Goal: Transaction & Acquisition: Purchase product/service

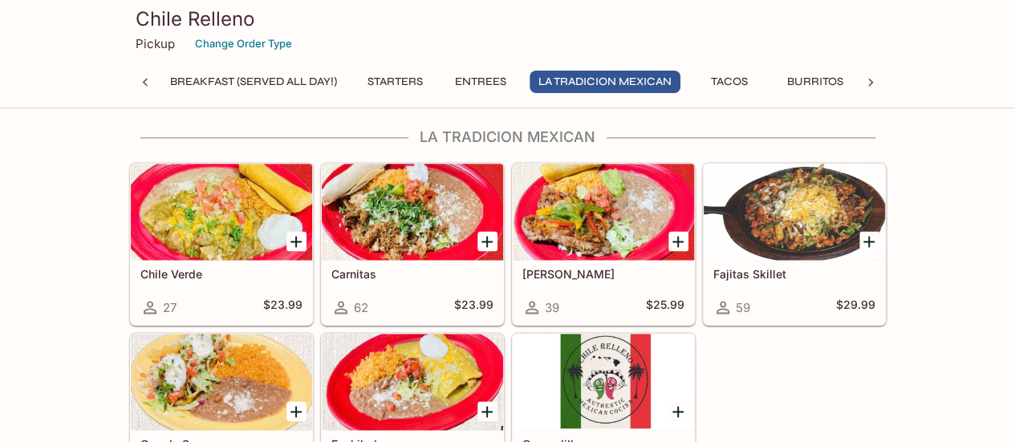
scroll to position [1036, 0]
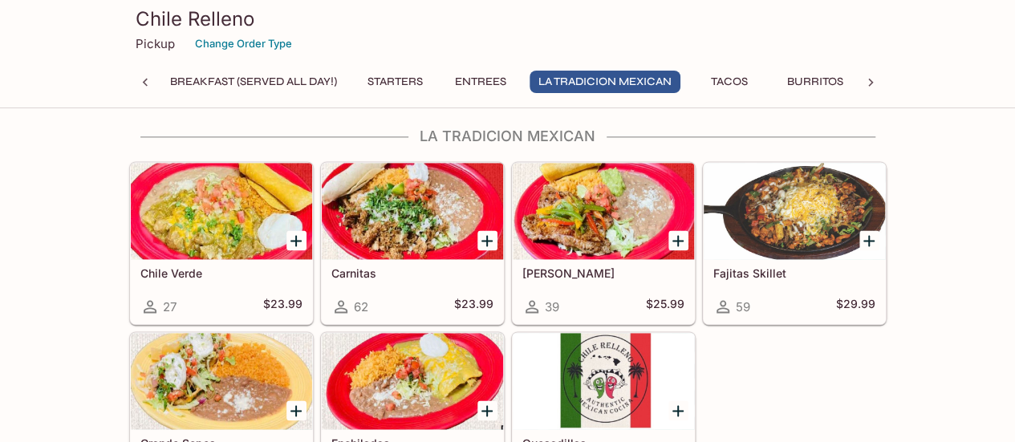
click at [752, 318] on div "Fajitas Skillet 59 $29.99" at bounding box center [794, 243] width 184 height 164
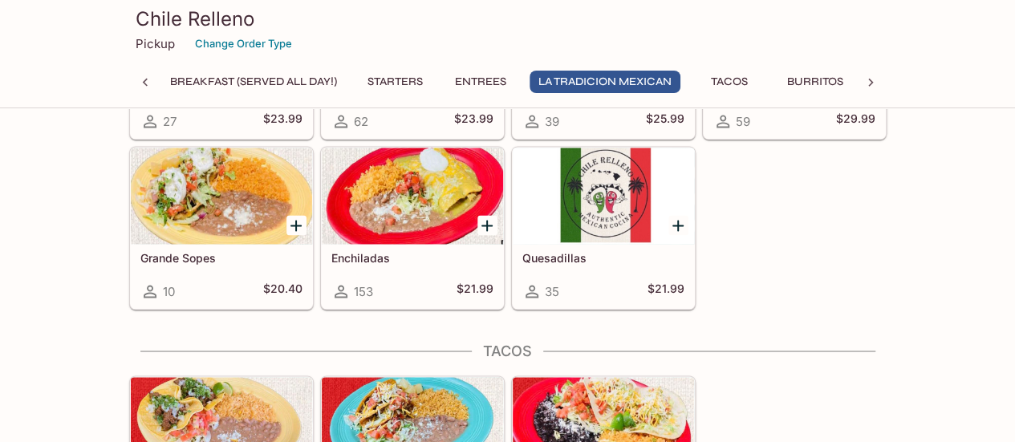
scroll to position [1222, 0]
drag, startPoint x: 752, startPoint y: 318, endPoint x: 844, endPoint y: 313, distance: 91.6
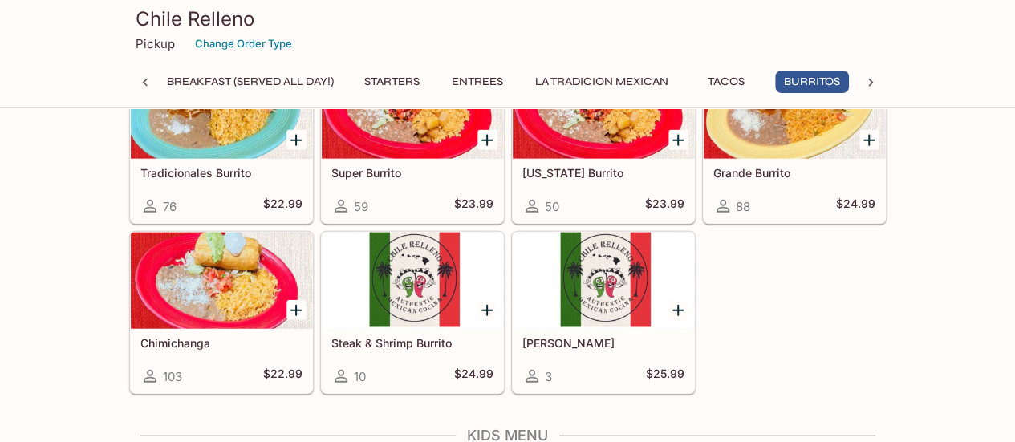
scroll to position [1766, 0]
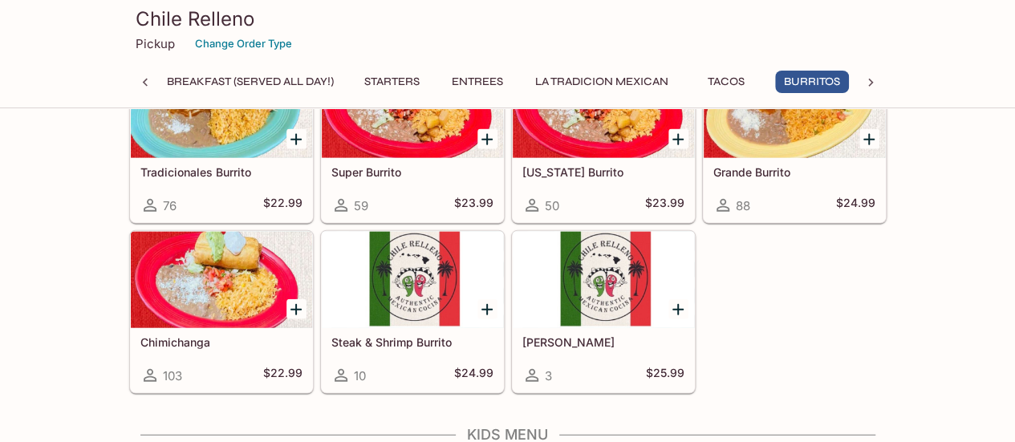
click at [298, 293] on div at bounding box center [296, 309] width 33 height 33
click at [294, 300] on icon "Add Chimichanga" at bounding box center [295, 309] width 19 height 19
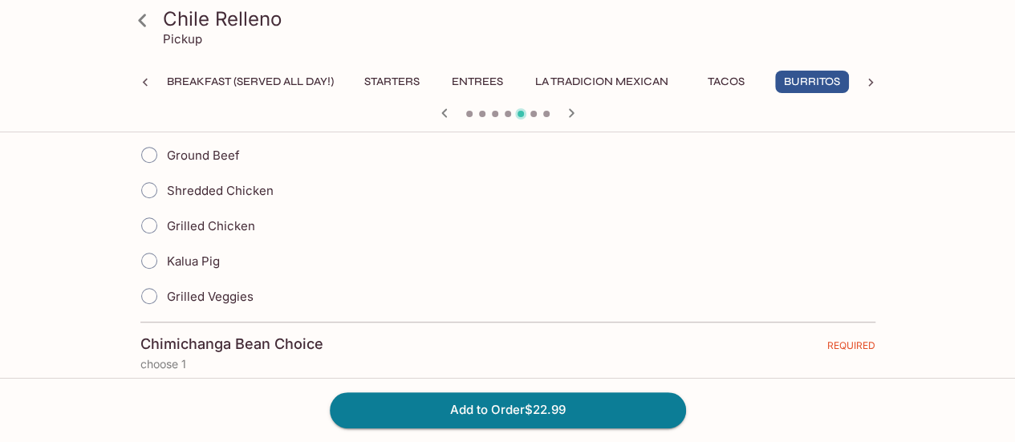
scroll to position [428, 0]
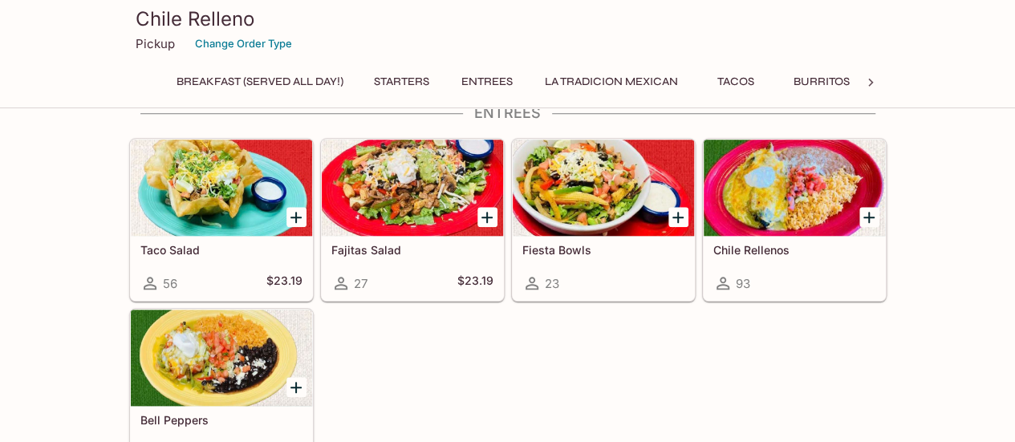
scroll to position [650, 0]
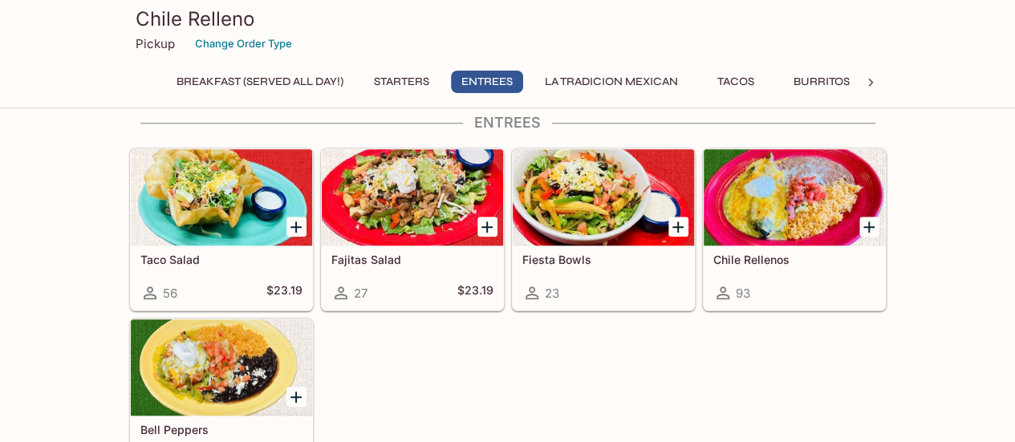
click at [486, 225] on icon "Add Fajitas Salad" at bounding box center [486, 226] width 11 height 11
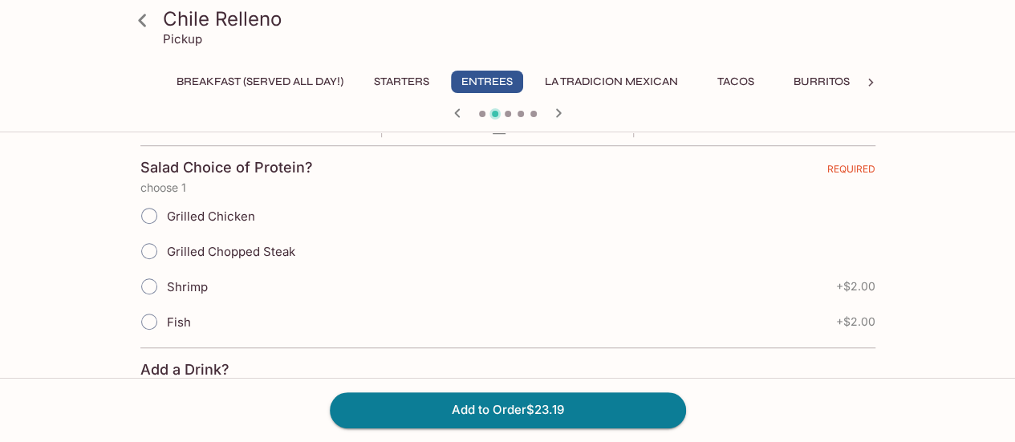
scroll to position [369, 0]
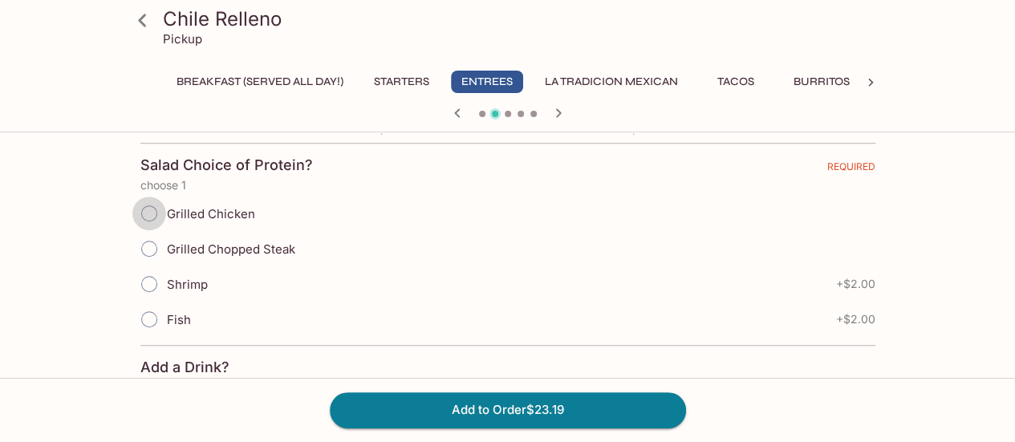
click at [156, 213] on input "Grilled Chicken" at bounding box center [149, 214] width 34 height 34
radio input "true"
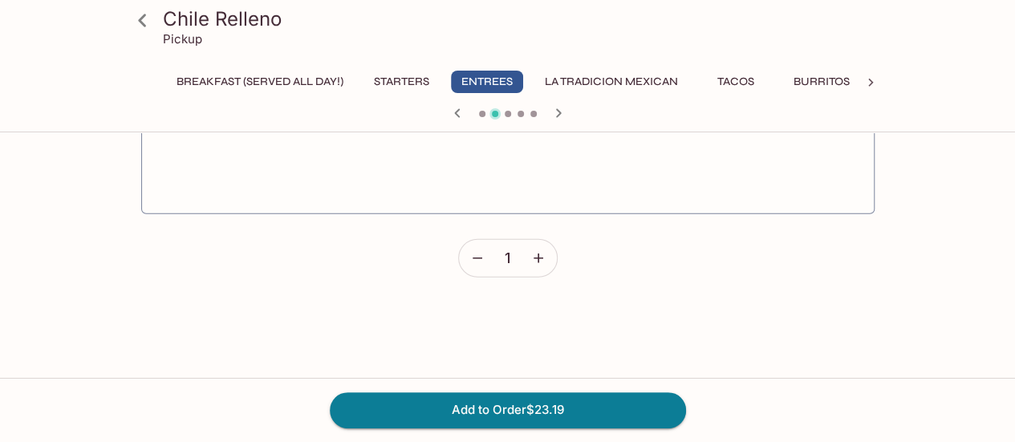
scroll to position [2110, 0]
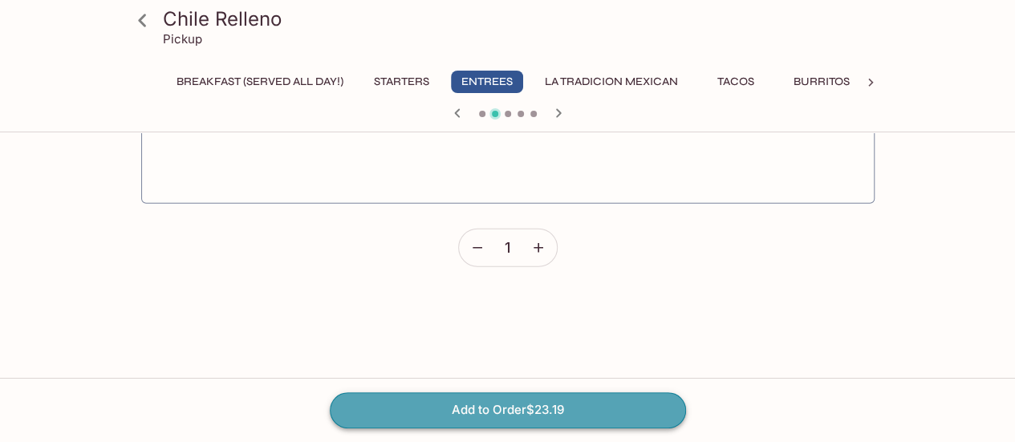
click at [463, 409] on button "Add to Order $23.19" at bounding box center [508, 409] width 356 height 35
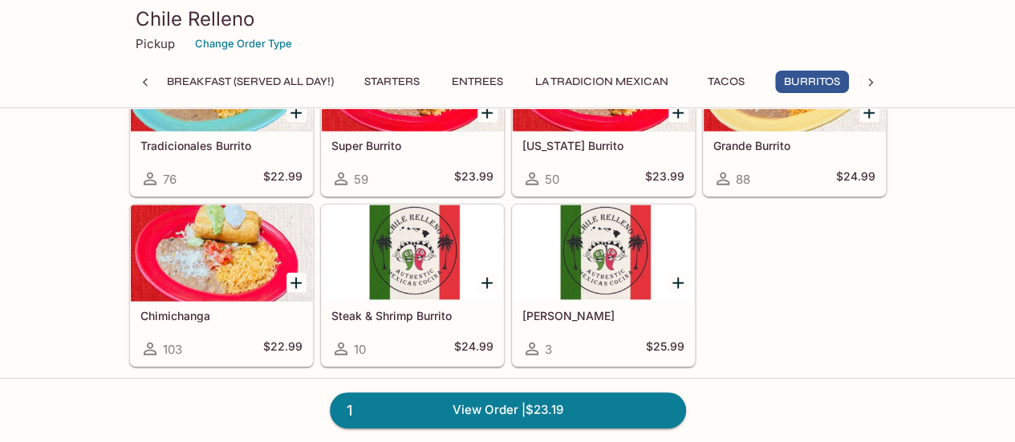
scroll to position [1816, 0]
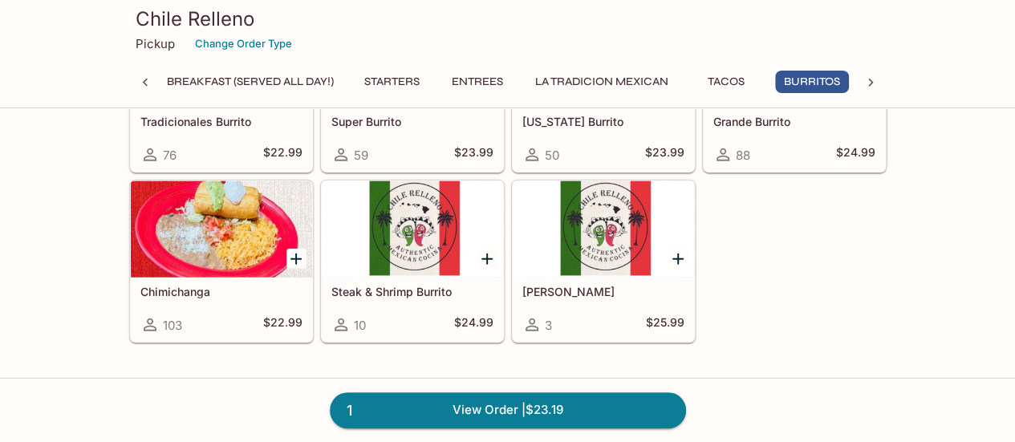
click at [302, 249] on icon "Add Chimichanga" at bounding box center [295, 258] width 19 height 19
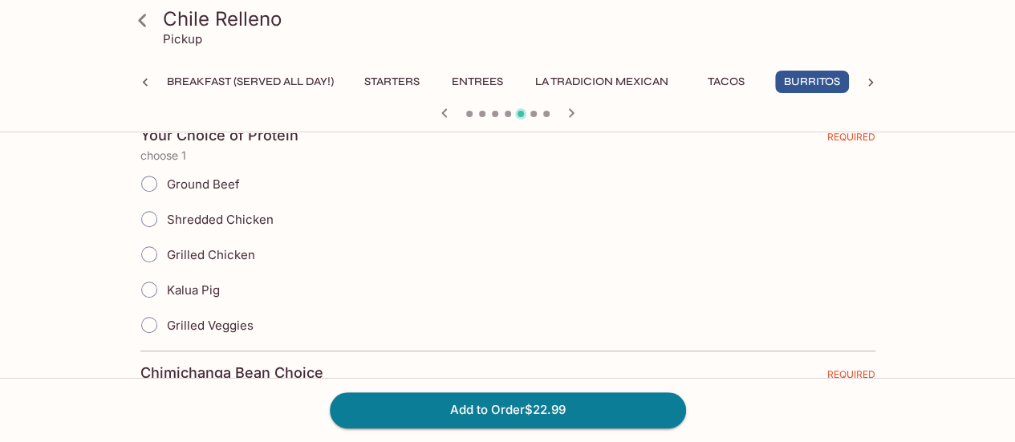
scroll to position [394, 0]
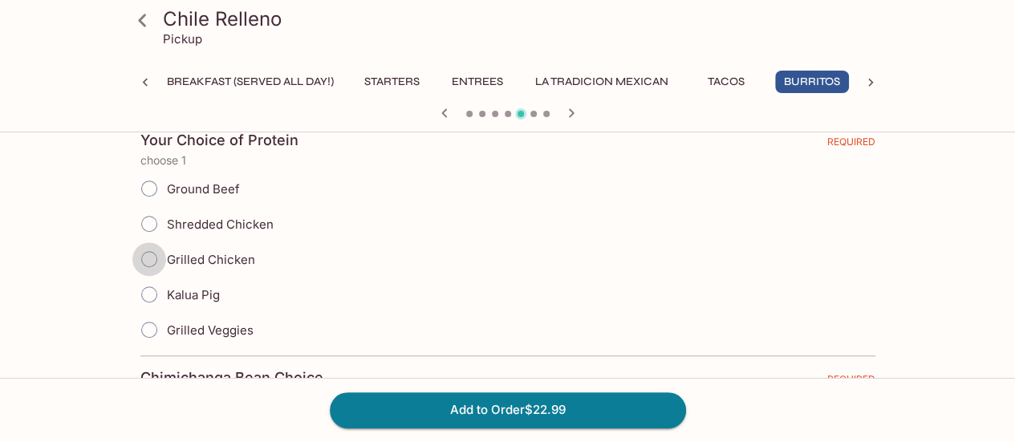
click at [149, 253] on input "Grilled Chicken" at bounding box center [149, 259] width 34 height 34
radio input "true"
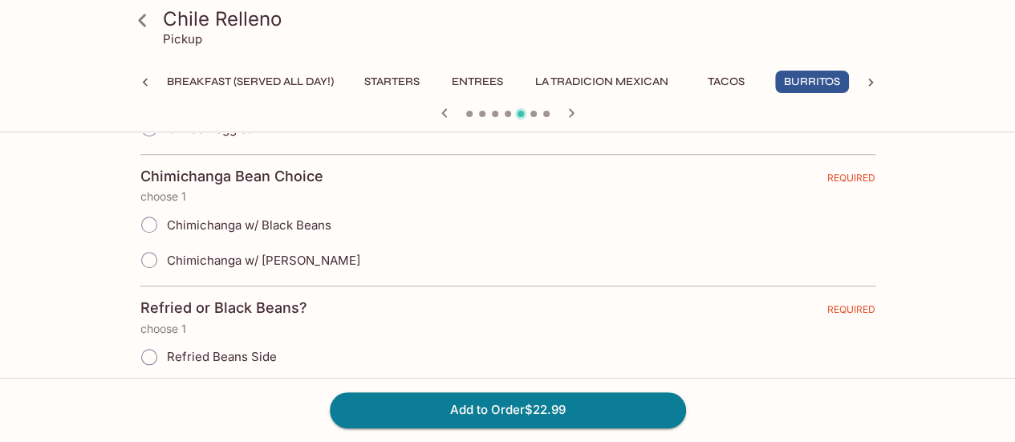
scroll to position [650, 0]
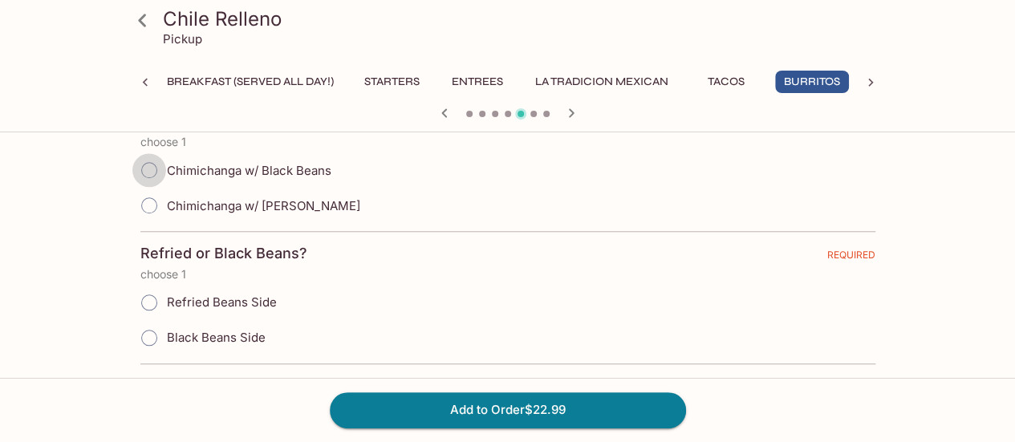
click at [150, 168] on input "Chimichanga w/ Black Beans" at bounding box center [149, 170] width 34 height 34
radio input "true"
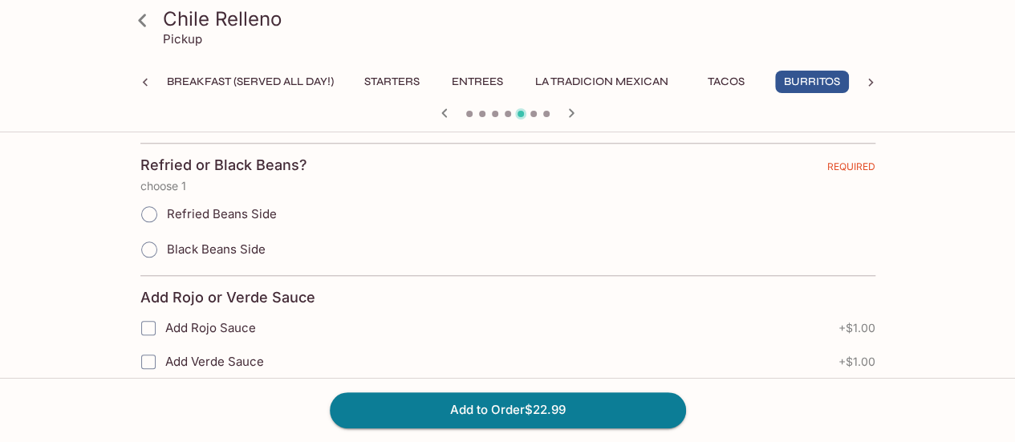
scroll to position [739, 0]
click at [151, 241] on input "Black Beans Side" at bounding box center [149, 249] width 34 height 34
radio input "true"
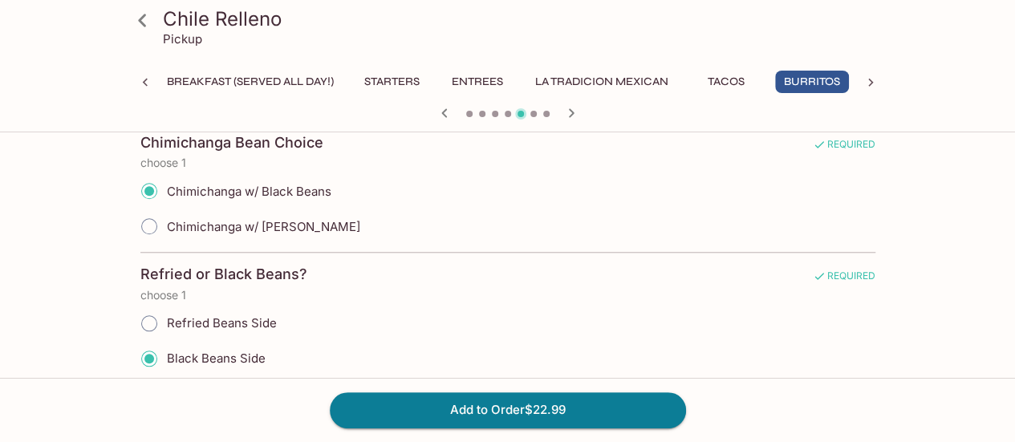
scroll to position [621, 0]
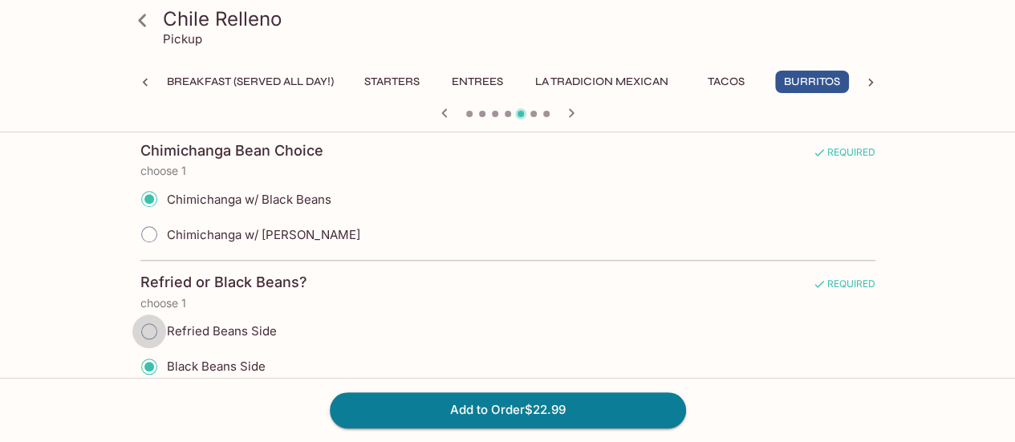
click at [162, 322] on input "Refried Beans Side" at bounding box center [149, 331] width 34 height 34
radio input "true"
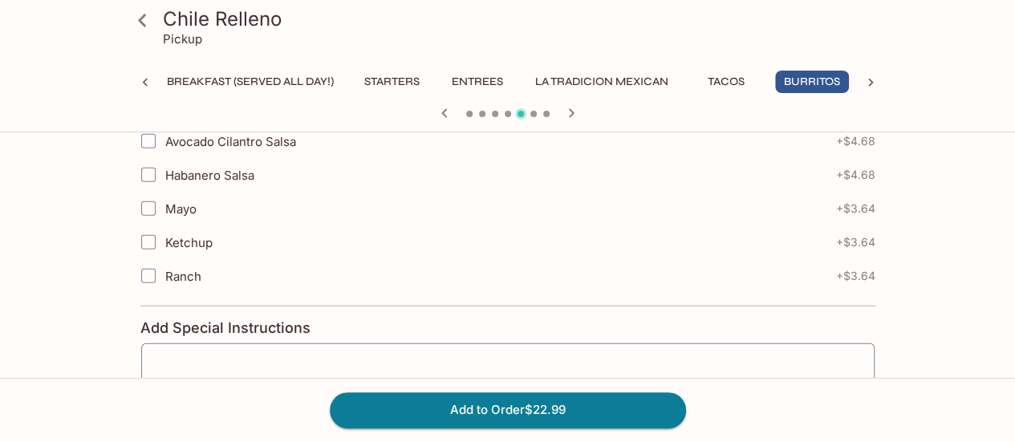
scroll to position [2402, 0]
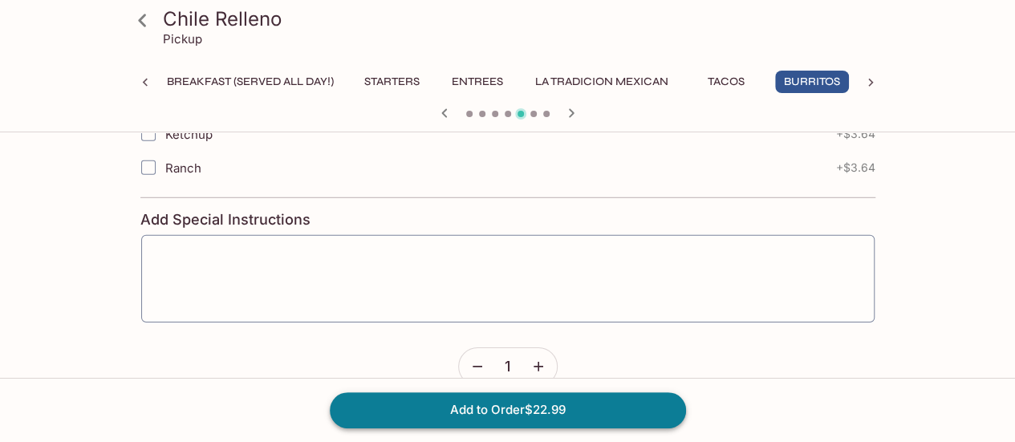
click at [499, 416] on button "Add to Order $22.99" at bounding box center [508, 409] width 356 height 35
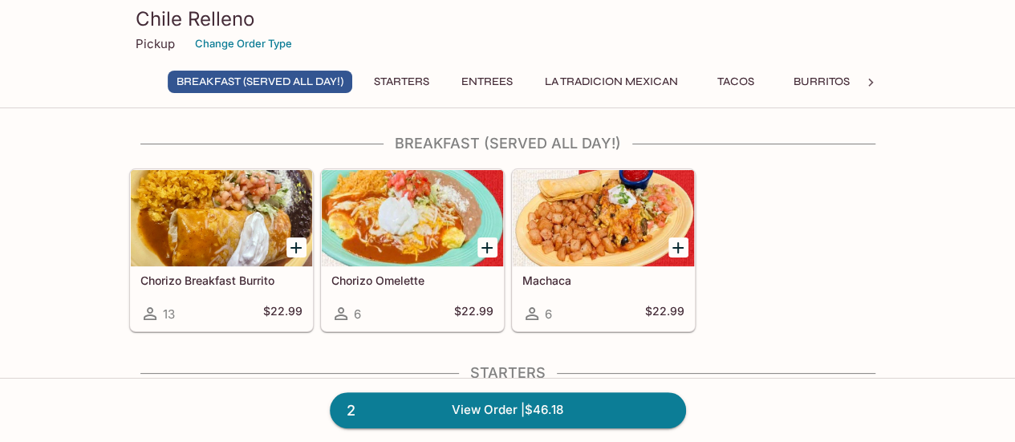
scroll to position [132, 0]
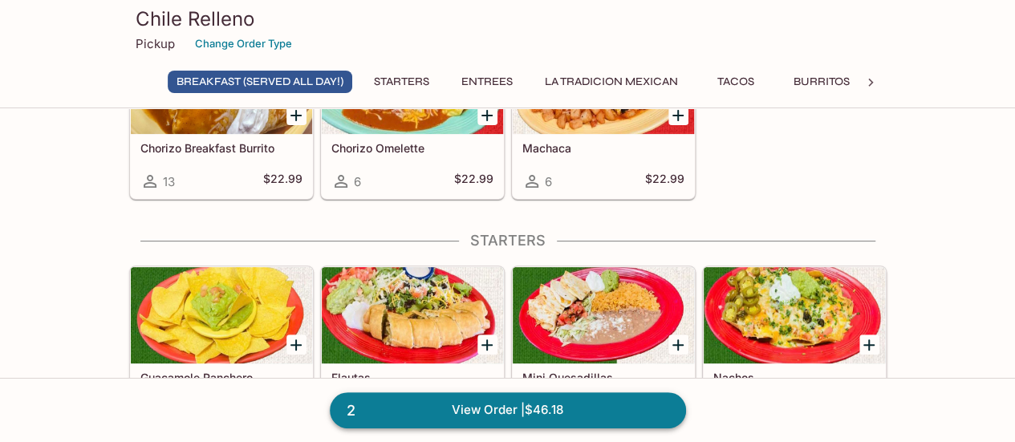
click at [509, 400] on link "2 View Order | $46.18" at bounding box center [508, 409] width 356 height 35
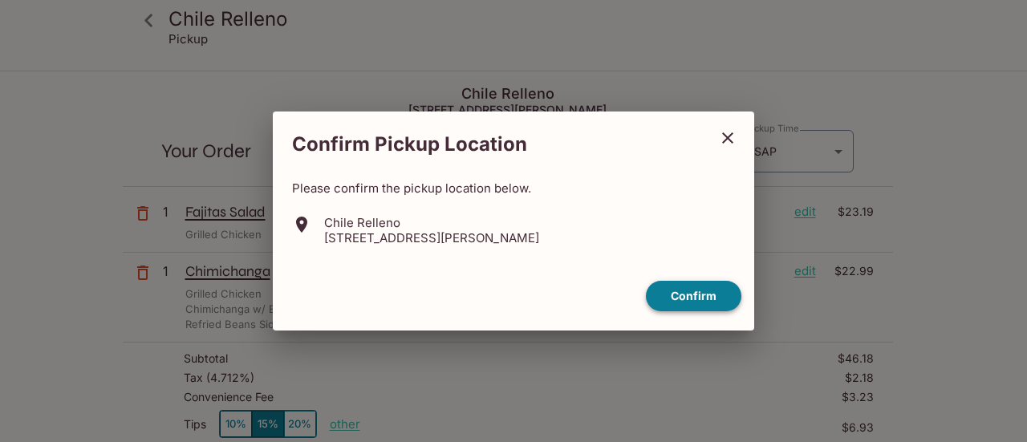
click at [693, 294] on button "Confirm" at bounding box center [693, 296] width 95 height 31
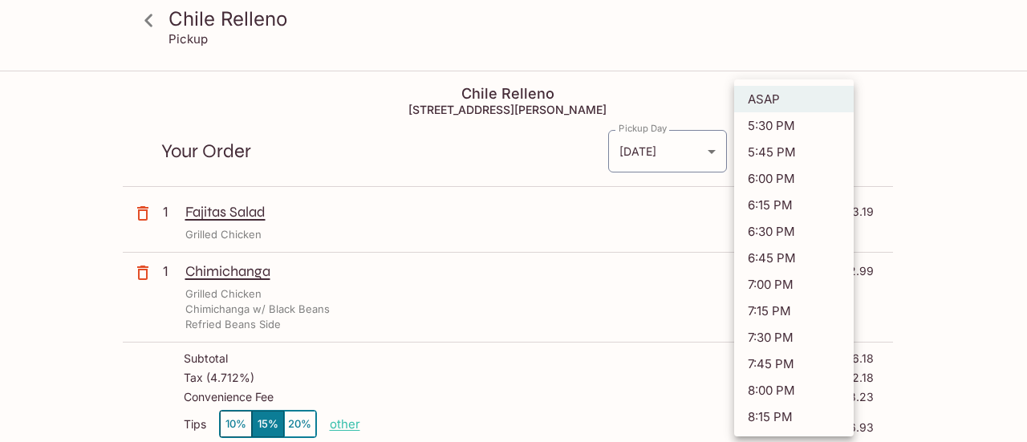
click at [794, 156] on body "[GEOGRAPHIC_DATA] Relleno Pickup [GEOGRAPHIC_DATA] Relleno [STREET_ADDRESS] You…" at bounding box center [513, 293] width 1027 height 442
click at [793, 132] on li "5:30 PM" at bounding box center [794, 125] width 120 height 26
type input "[DATE]T03:30:38.000000Z"
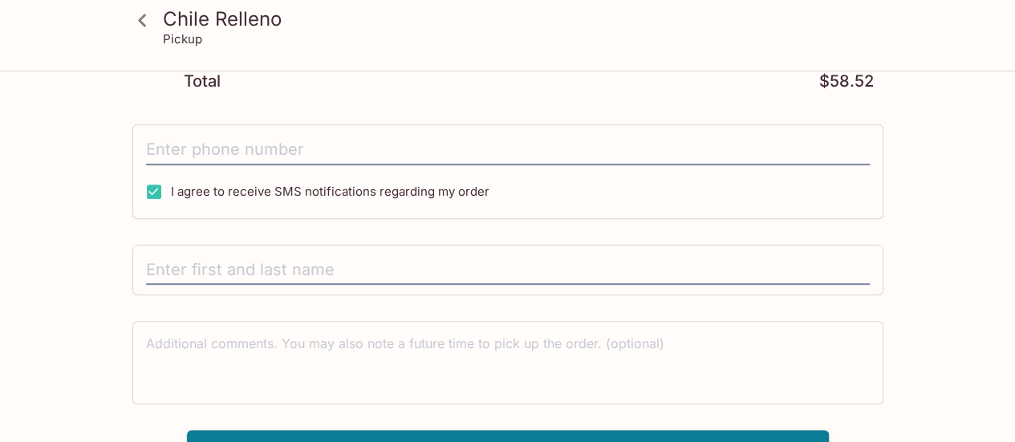
scroll to position [406, 0]
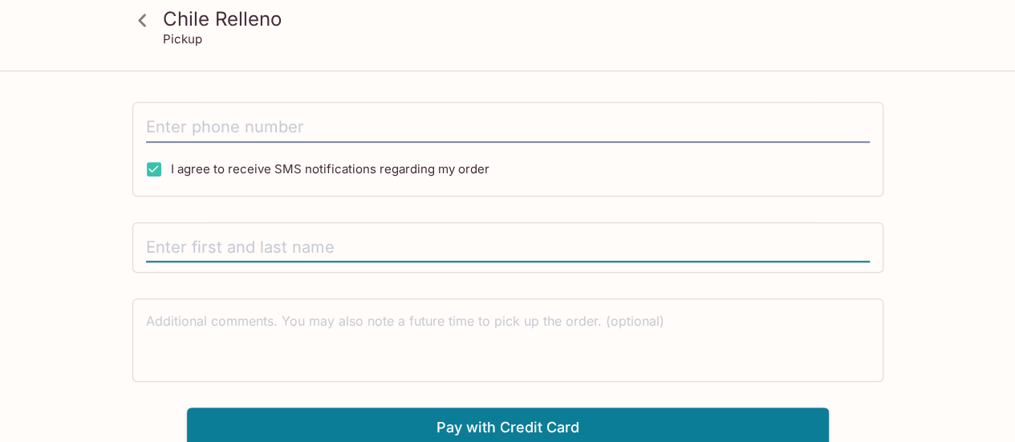
click at [472, 233] on input "text" at bounding box center [508, 248] width 724 height 30
click at [406, 106] on div "I agree to receive SMS notifications regarding my order" at bounding box center [507, 149] width 751 height 95
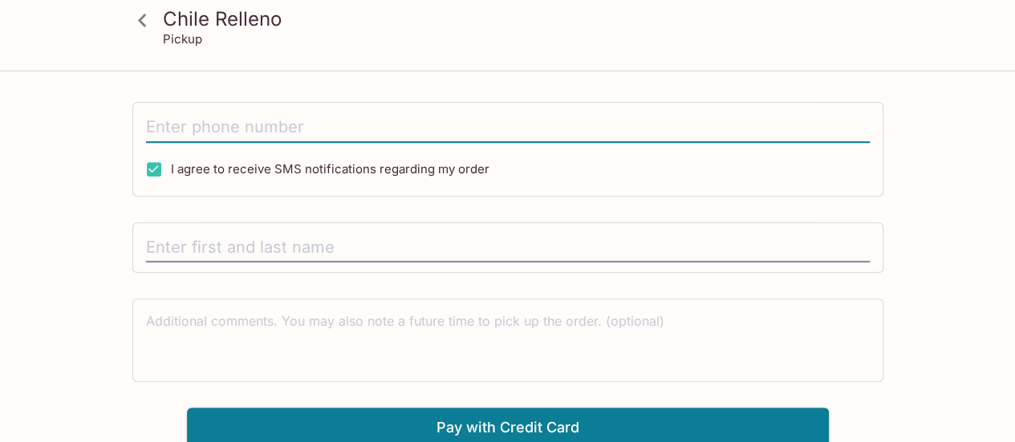
click at [391, 131] on input "tel" at bounding box center [508, 127] width 724 height 30
type input "[PHONE_NUMBER]"
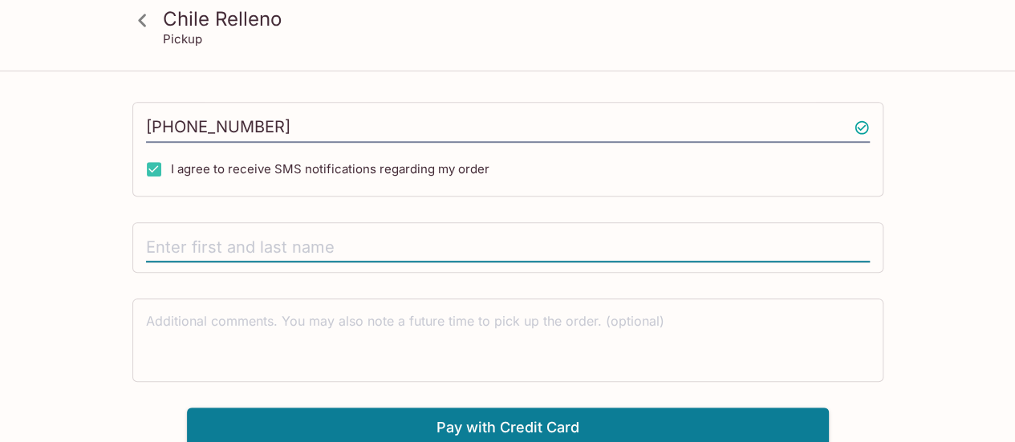
click at [321, 240] on input "text" at bounding box center [508, 248] width 724 height 30
type input "[PERSON_NAME]"
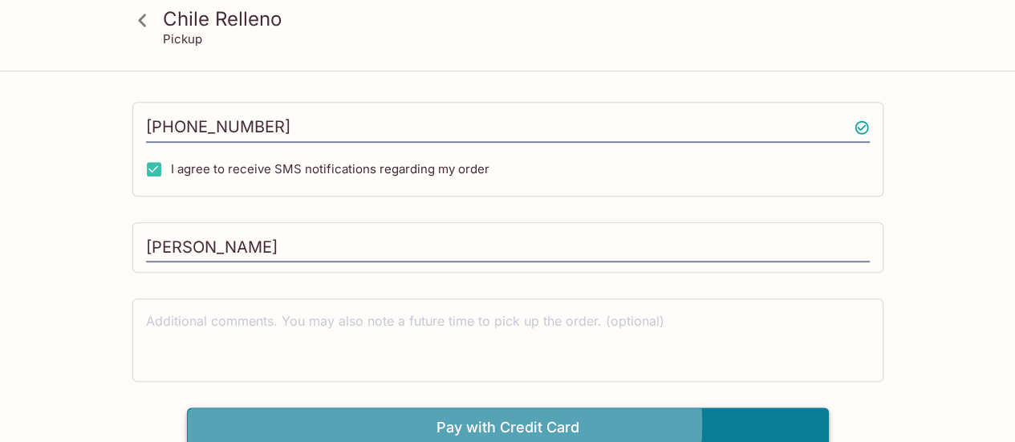
click at [488, 419] on button "Pay with Credit Card" at bounding box center [508, 428] width 642 height 40
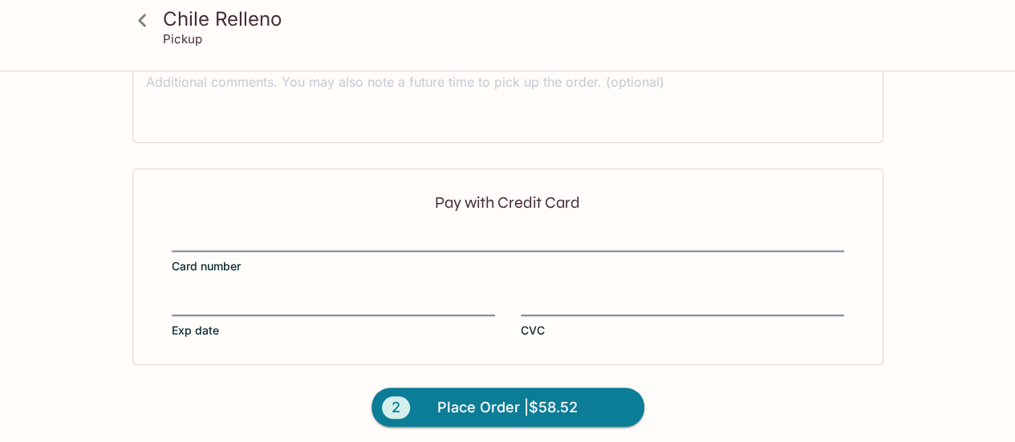
scroll to position [647, 0]
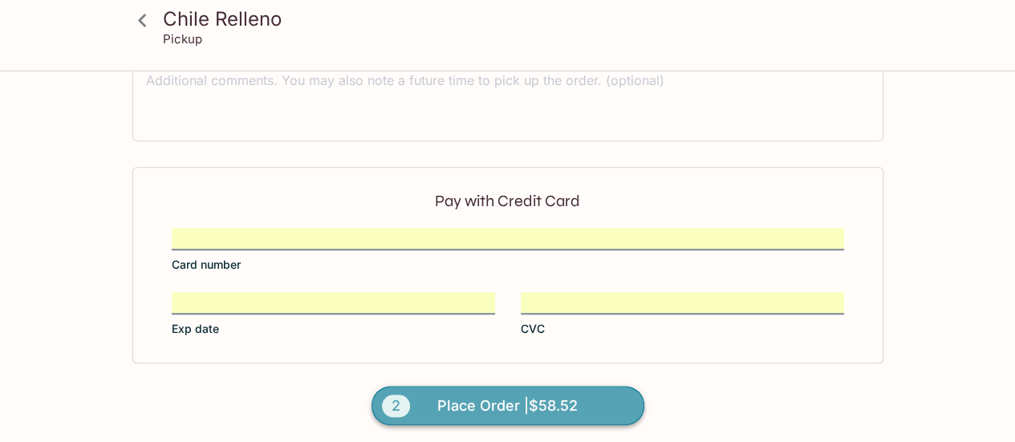
click at [502, 410] on span "Place Order | $58.52" at bounding box center [507, 406] width 140 height 26
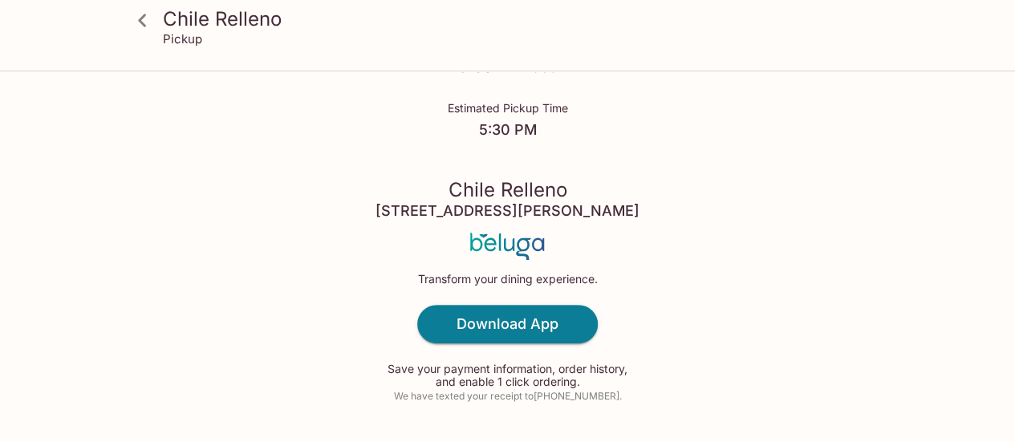
scroll to position [89, 0]
